Goal: Transaction & Acquisition: Purchase product/service

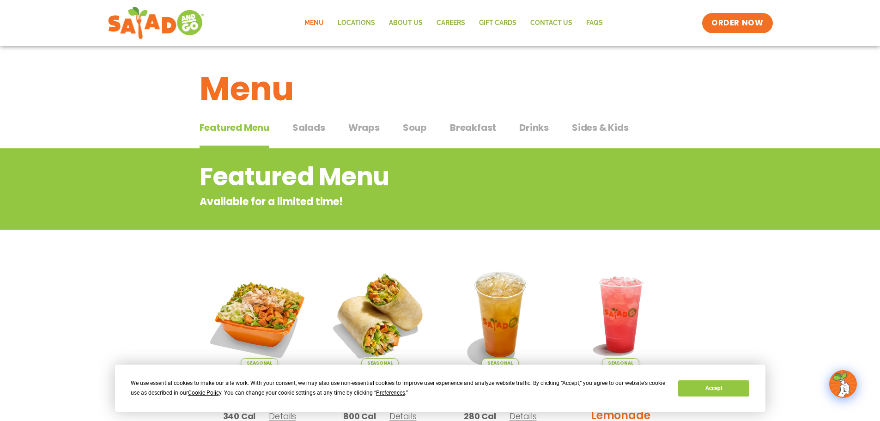
click at [323, 21] on link "Menu" at bounding box center [314, 22] width 33 height 21
click at [317, 131] on span "Salads" at bounding box center [309, 128] width 33 height 14
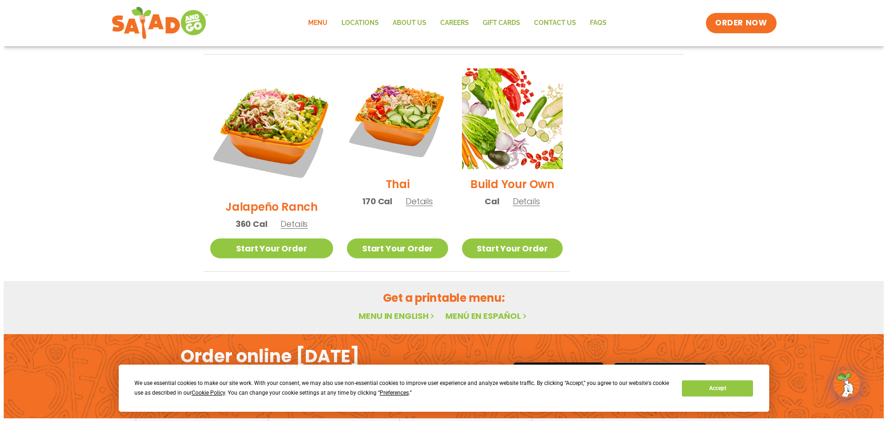
scroll to position [693, 0]
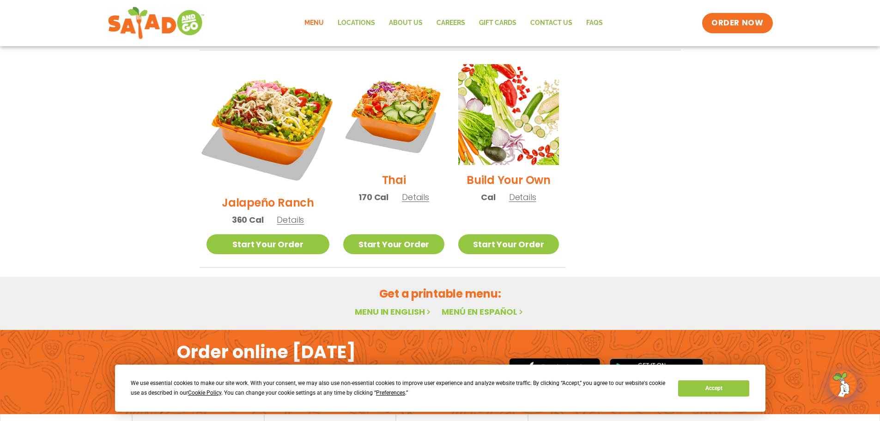
click at [243, 92] on img at bounding box center [268, 126] width 145 height 145
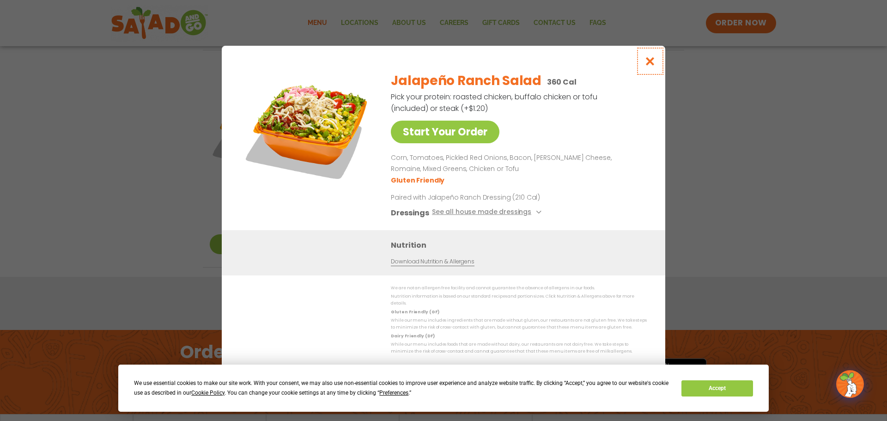
click at [653, 66] on icon "Close modal" at bounding box center [651, 61] width 12 height 10
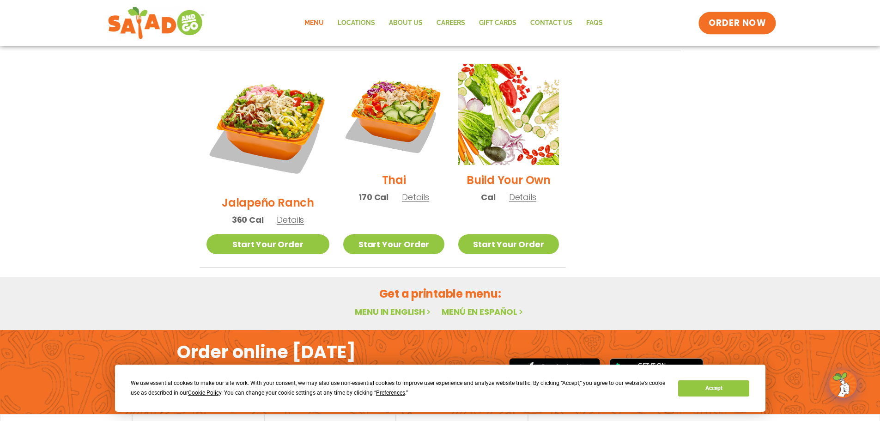
click at [744, 24] on span "ORDER NOW" at bounding box center [737, 23] width 57 height 12
